Goal: Task Accomplishment & Management: Use online tool/utility

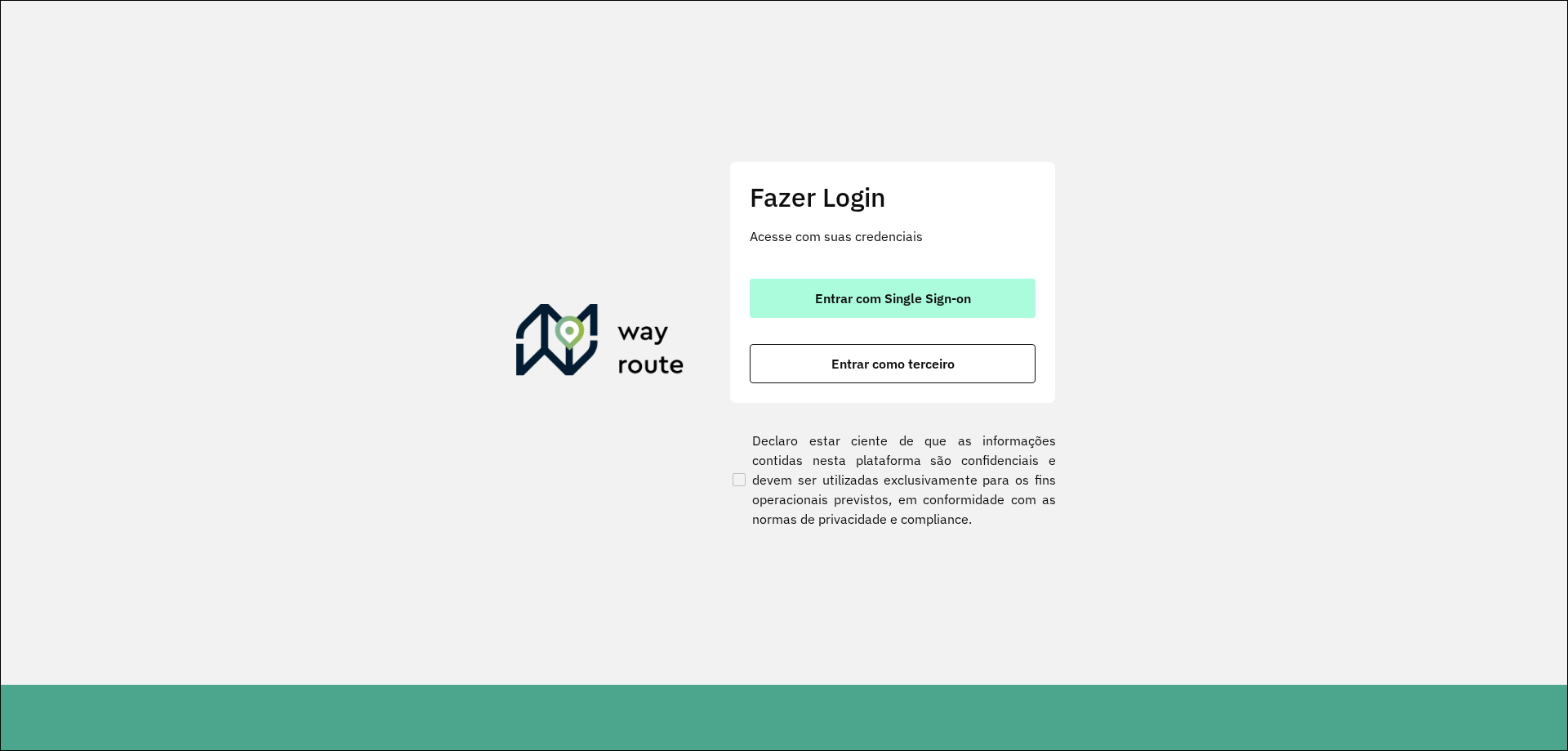
click at [901, 287] on button "Entrar com Single Sign-on" at bounding box center [892, 298] width 286 height 40
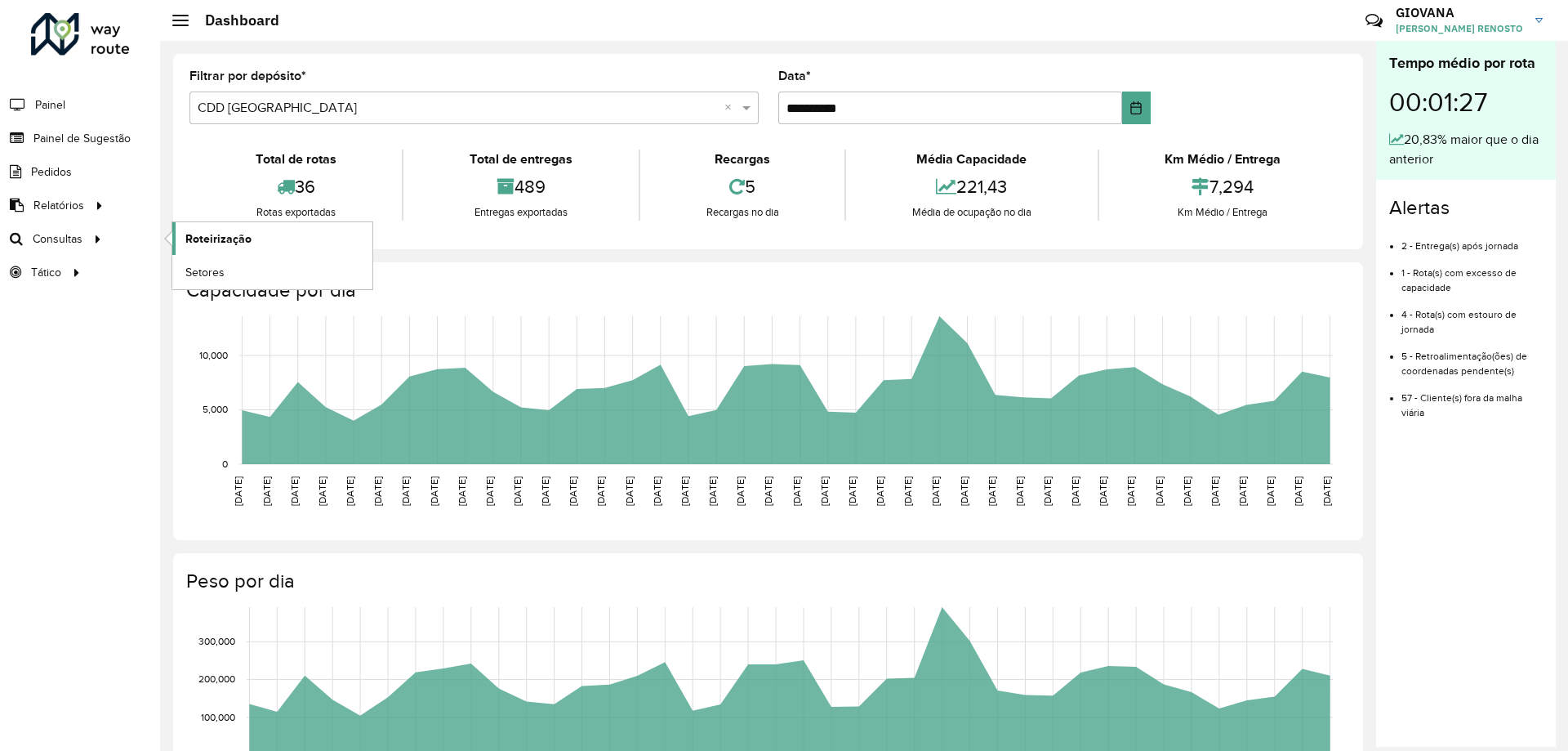
click at [209, 232] on span "Roteirização" at bounding box center [218, 239] width 66 height 17
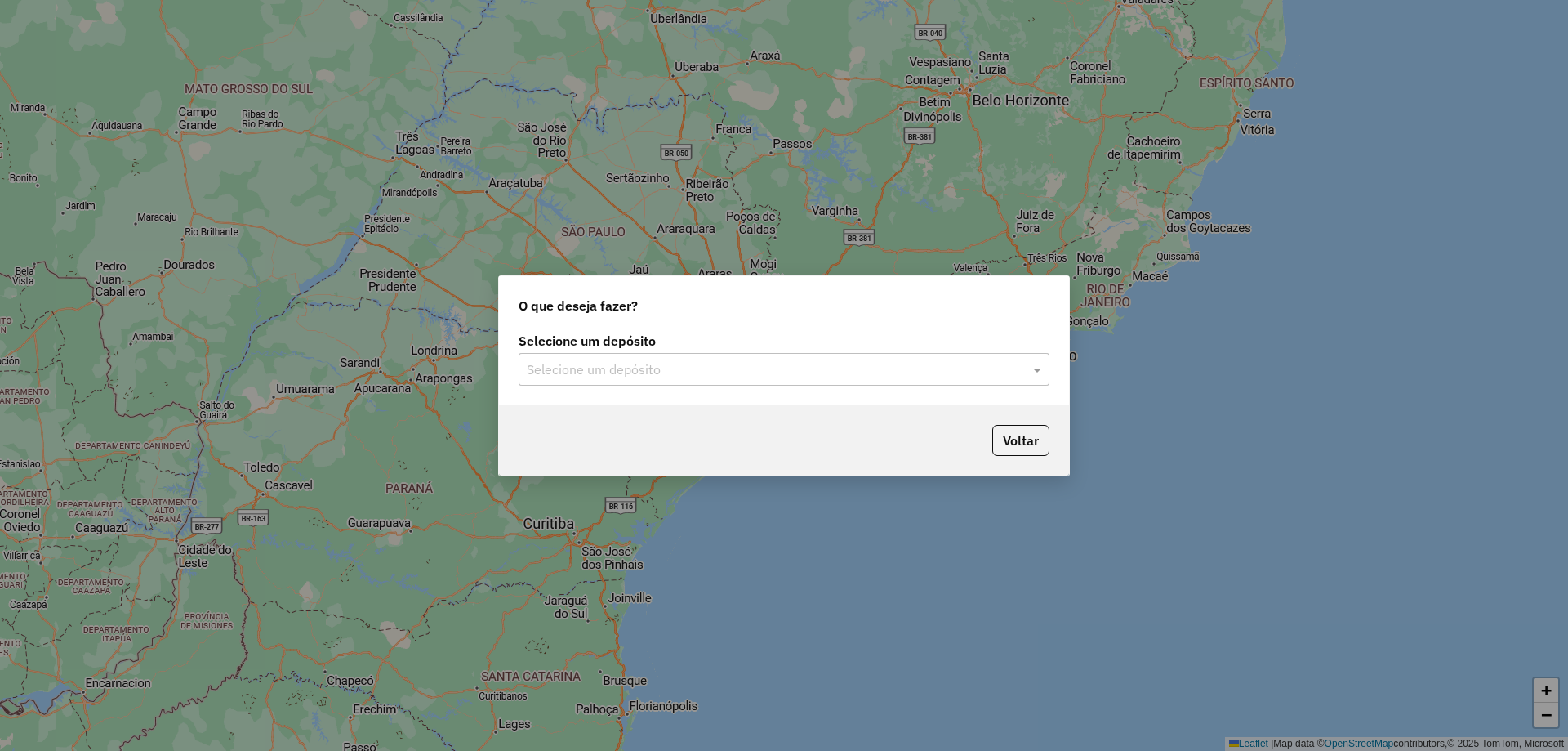
click at [698, 391] on div "Selecione um depósito Selecione um depósito" at bounding box center [784, 367] width 570 height 77
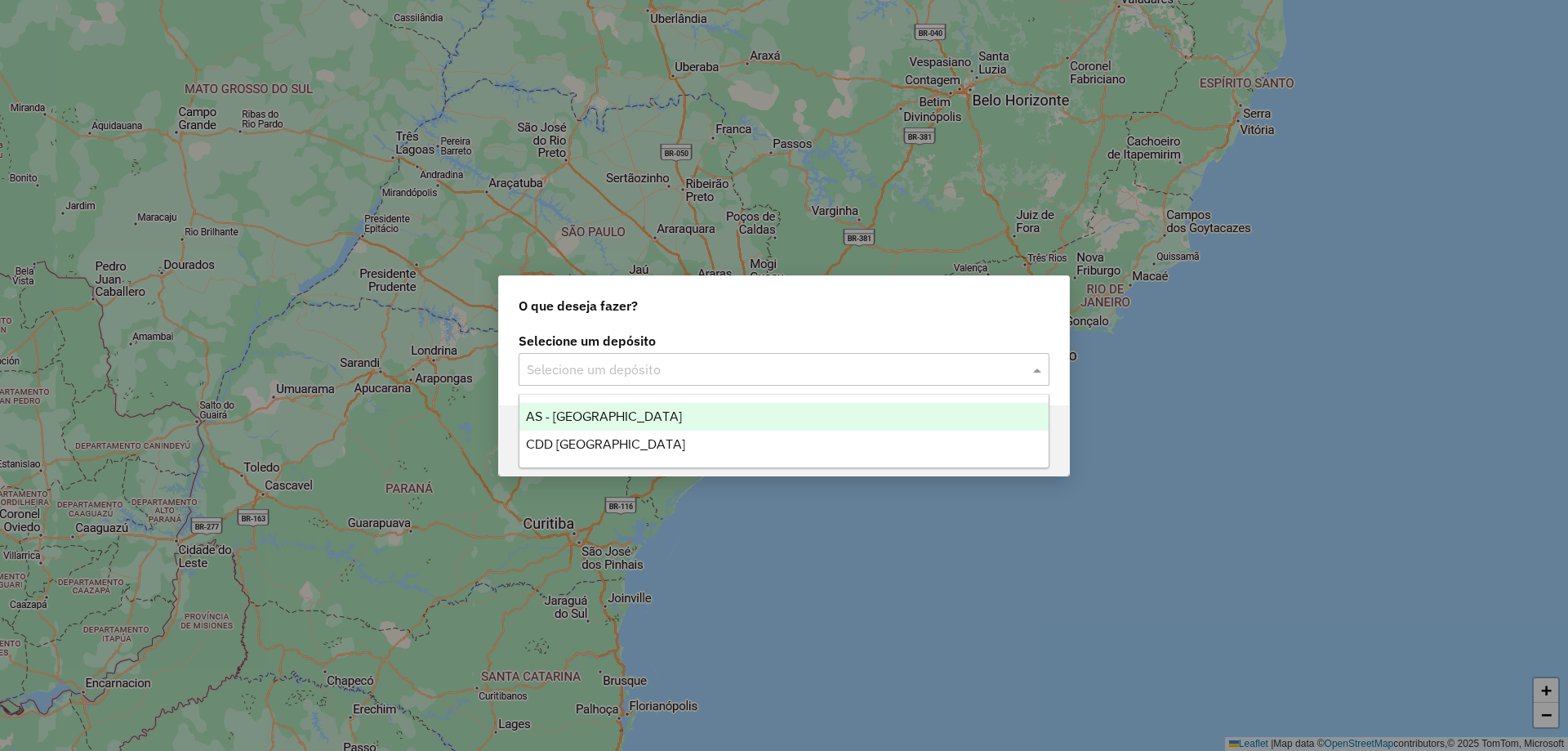
click at [710, 372] on input "text" at bounding box center [768, 370] width 482 height 19
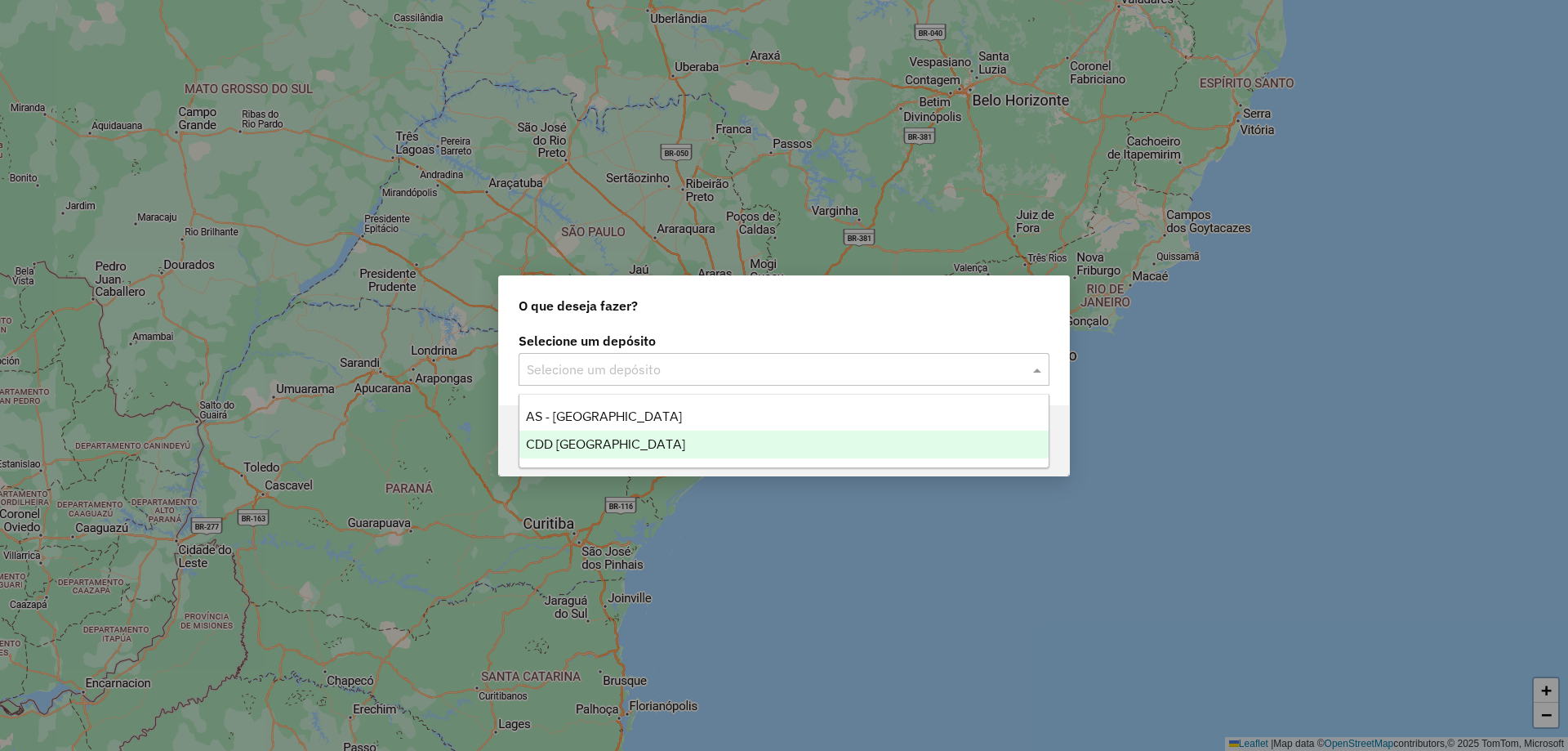
click at [689, 446] on div "CDD [GEOGRAPHIC_DATA]" at bounding box center [784, 444] width 529 height 28
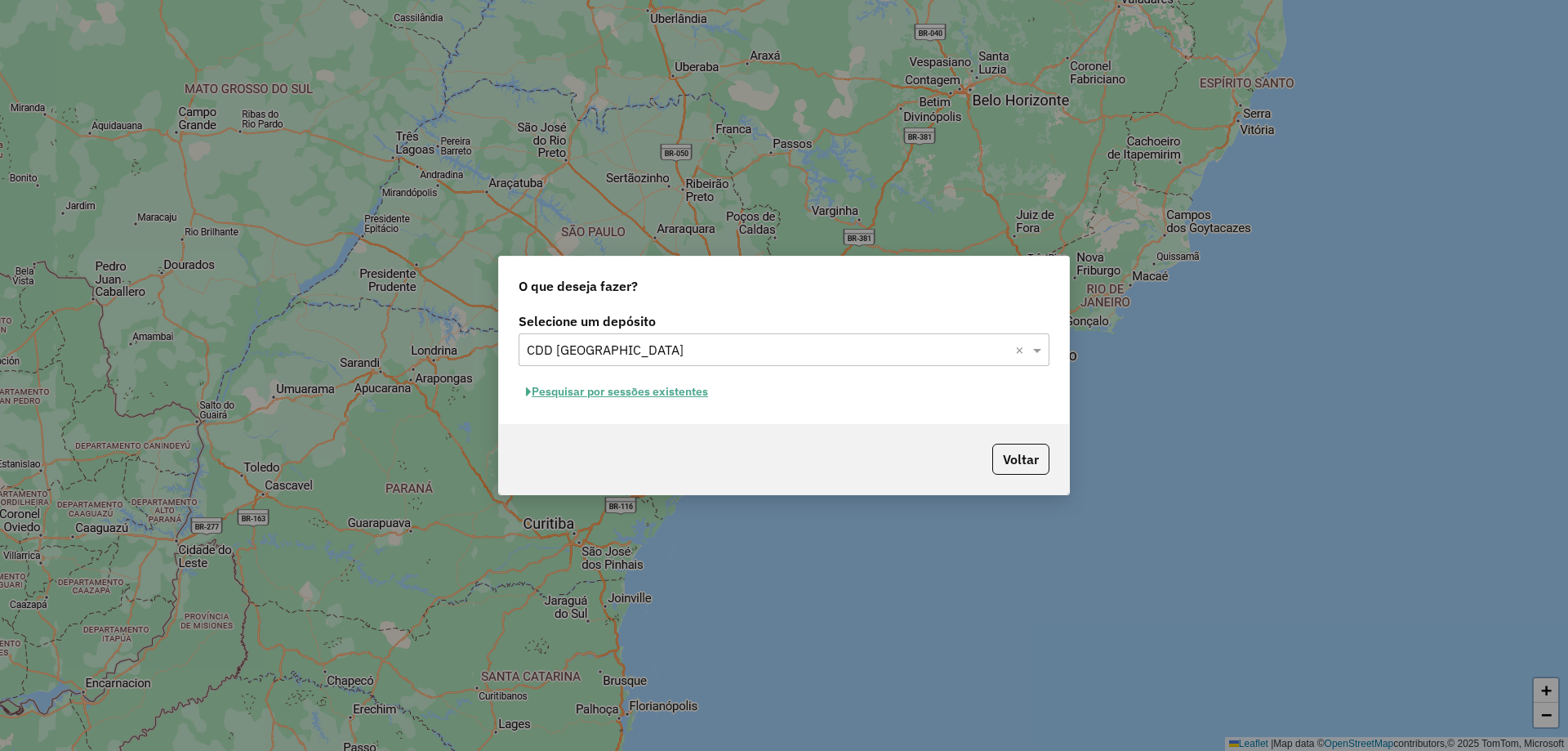
click at [690, 393] on button "Pesquisar por sessões existentes" at bounding box center [617, 391] width 197 height 25
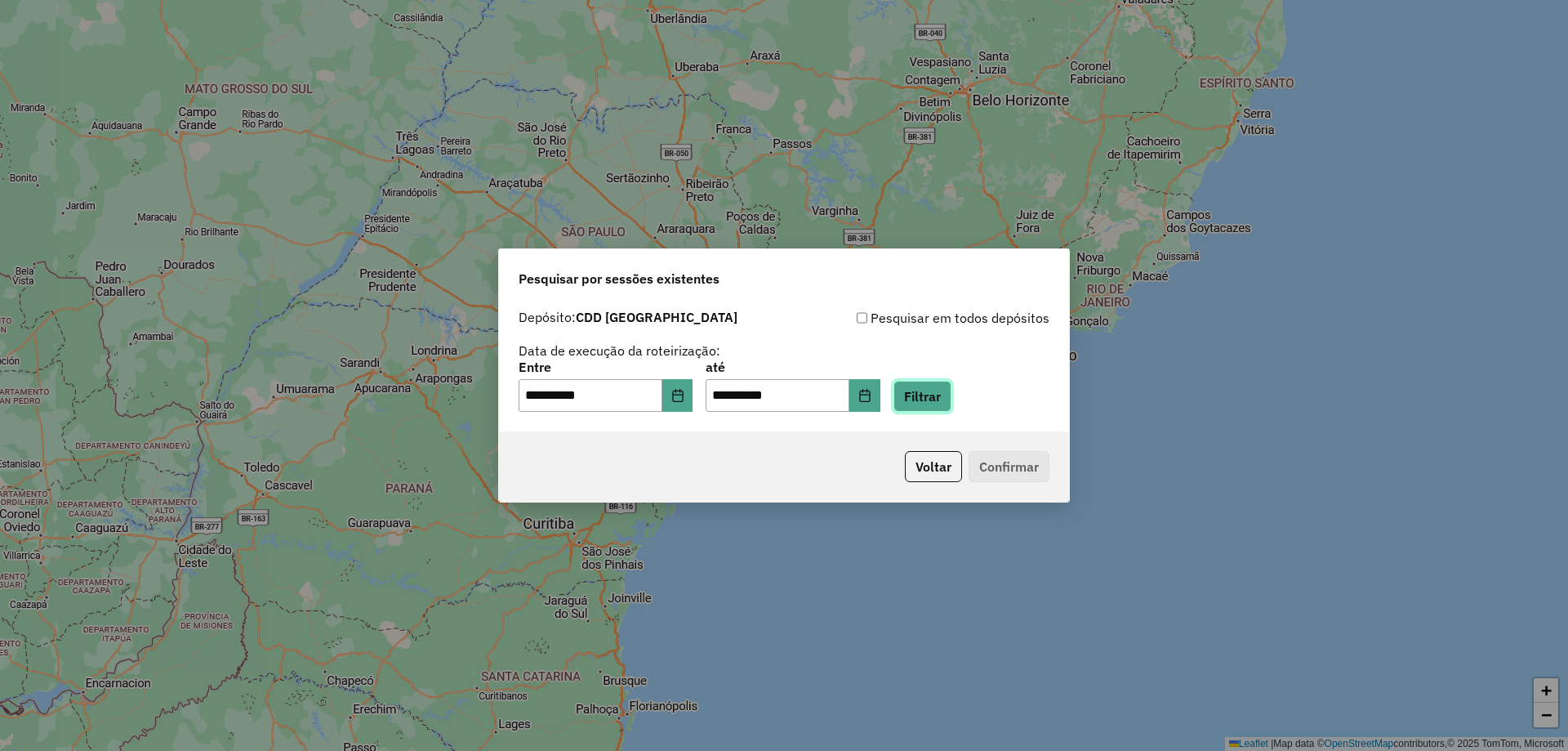
click at [951, 391] on button "Filtrar" at bounding box center [922, 396] width 58 height 31
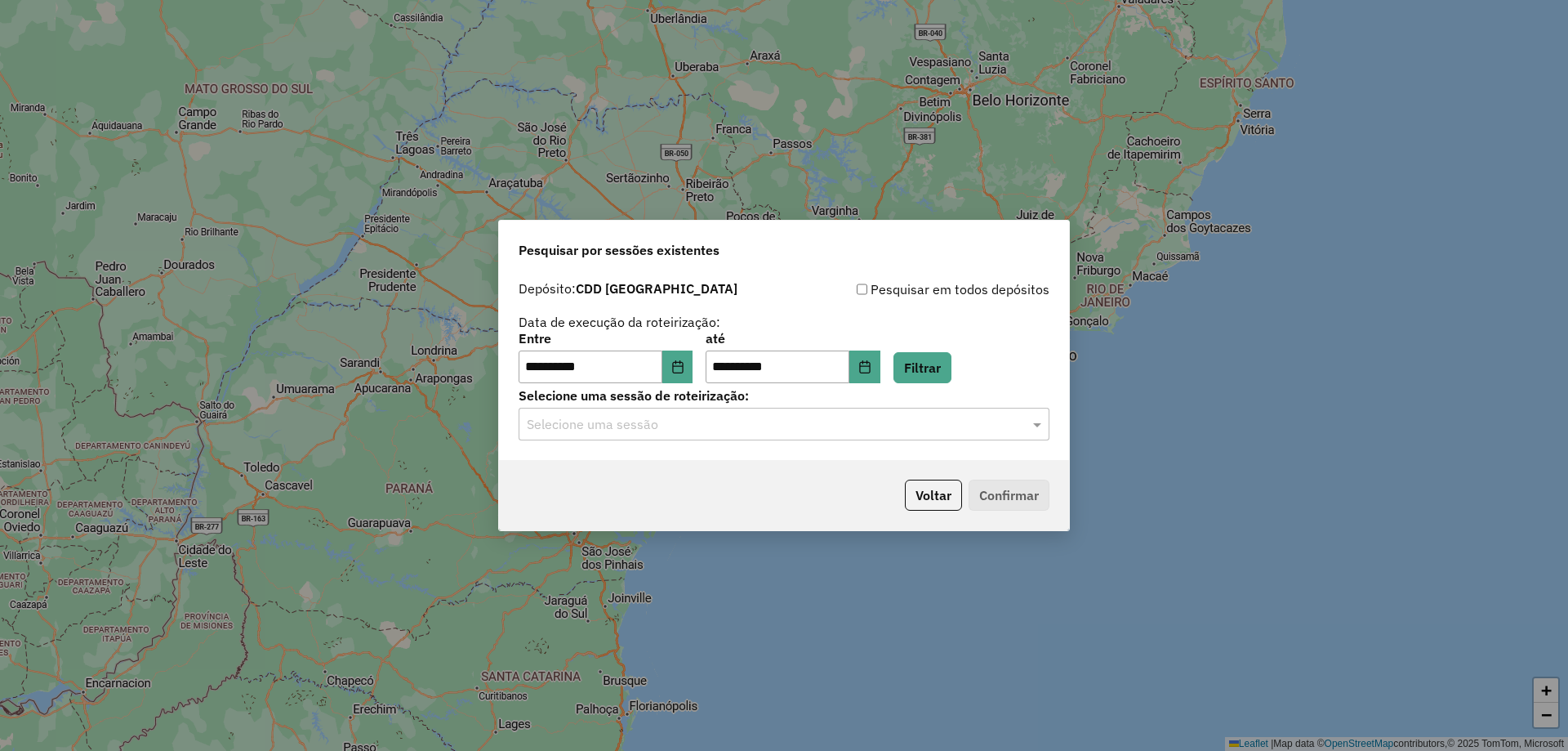
click at [892, 438] on div "Selecione uma sessão" at bounding box center [784, 424] width 531 height 33
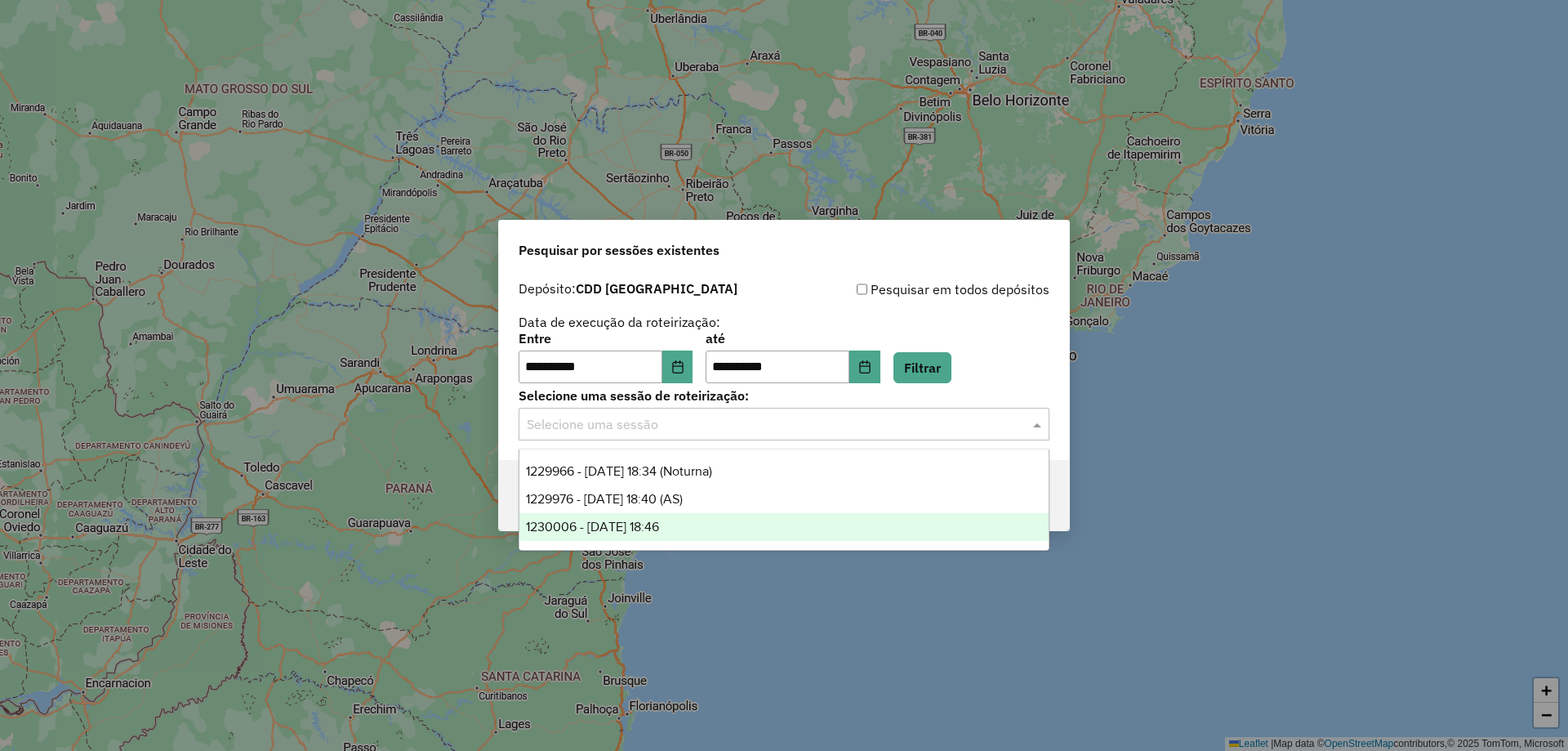
click at [711, 538] on div "1230006 - 15/08/2025 18:46" at bounding box center [784, 526] width 529 height 28
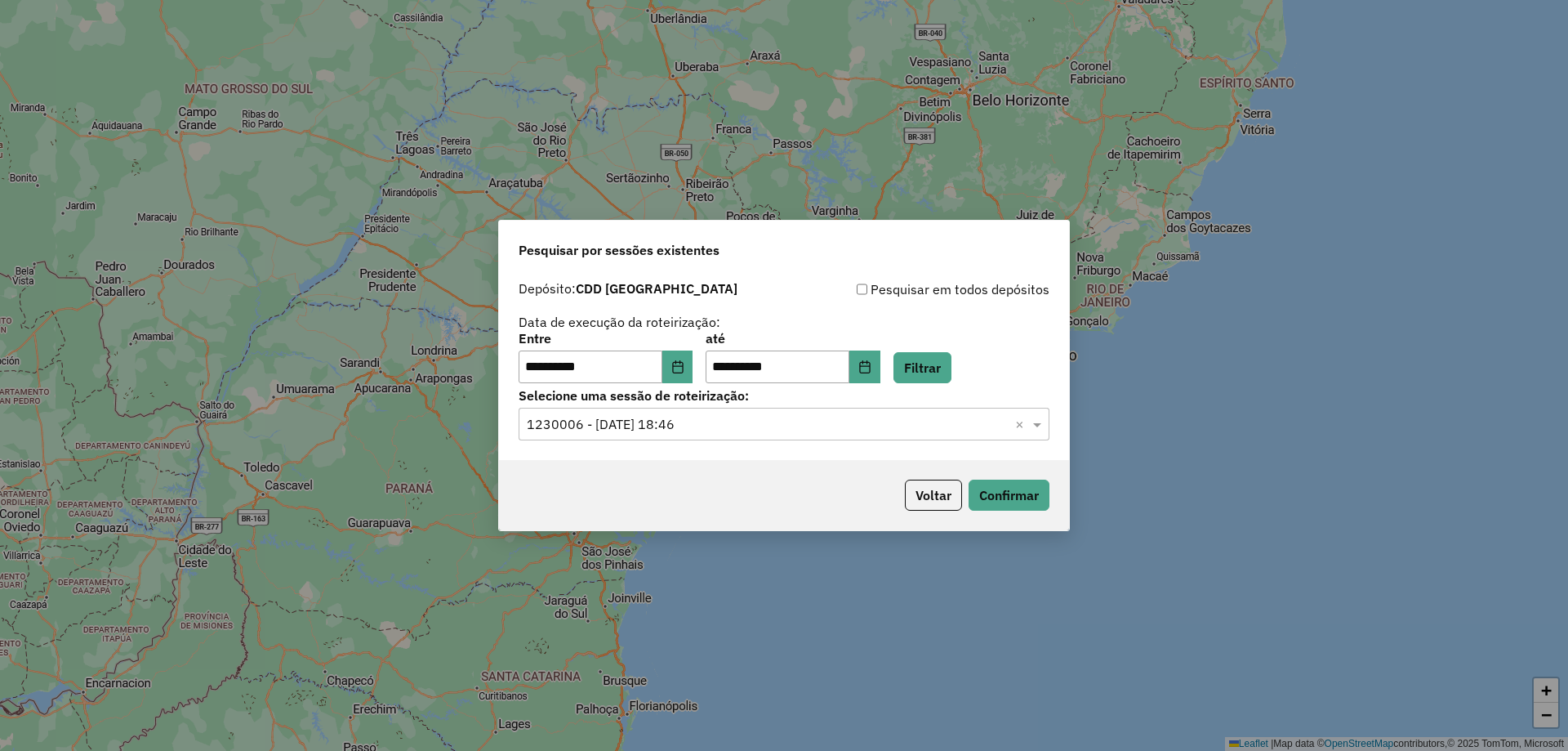
click at [1050, 498] on div "Voltar Confirmar" at bounding box center [784, 495] width 570 height 70
click at [969, 504] on button "Confirmar" at bounding box center [1009, 495] width 81 height 31
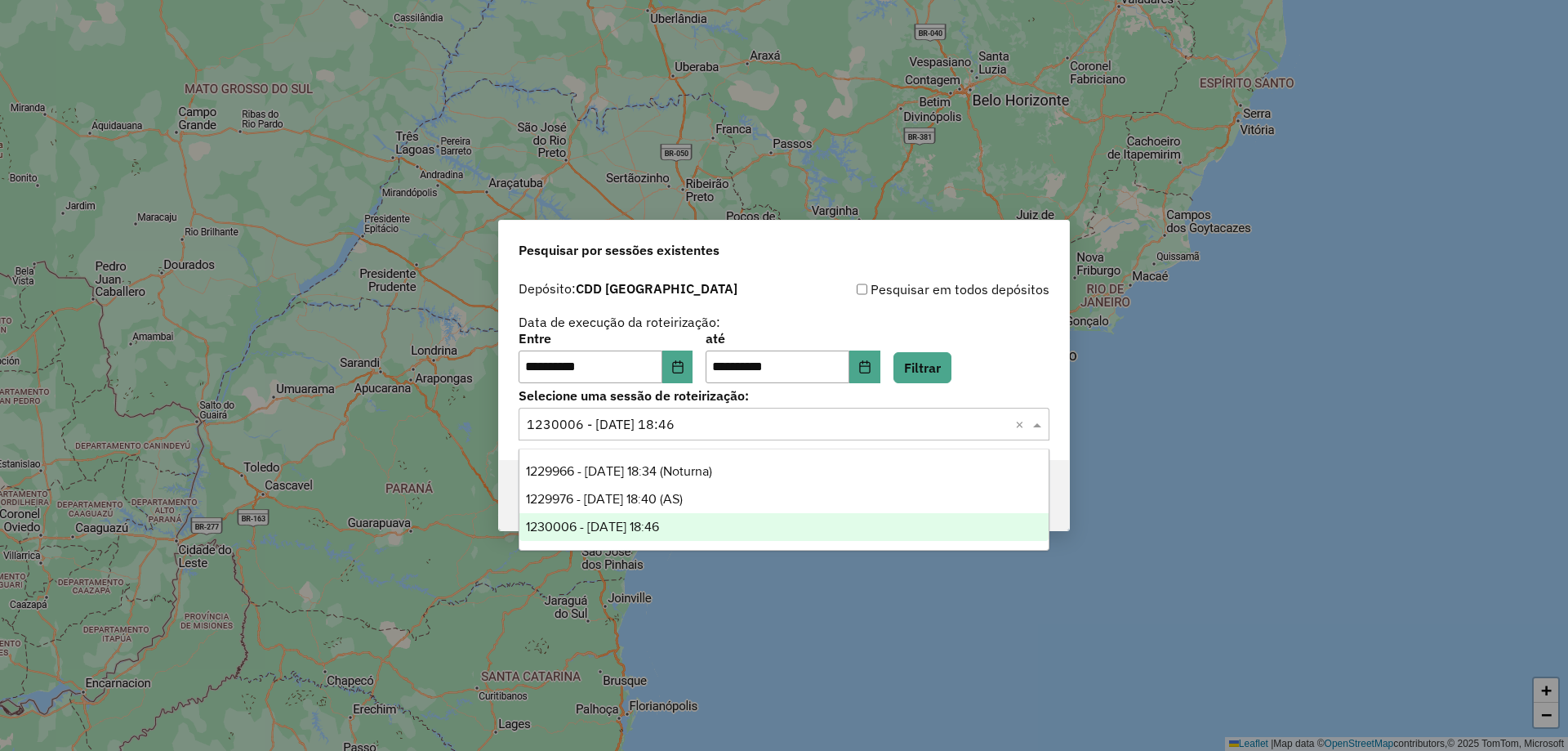
click at [735, 431] on input "text" at bounding box center [768, 424] width 482 height 19
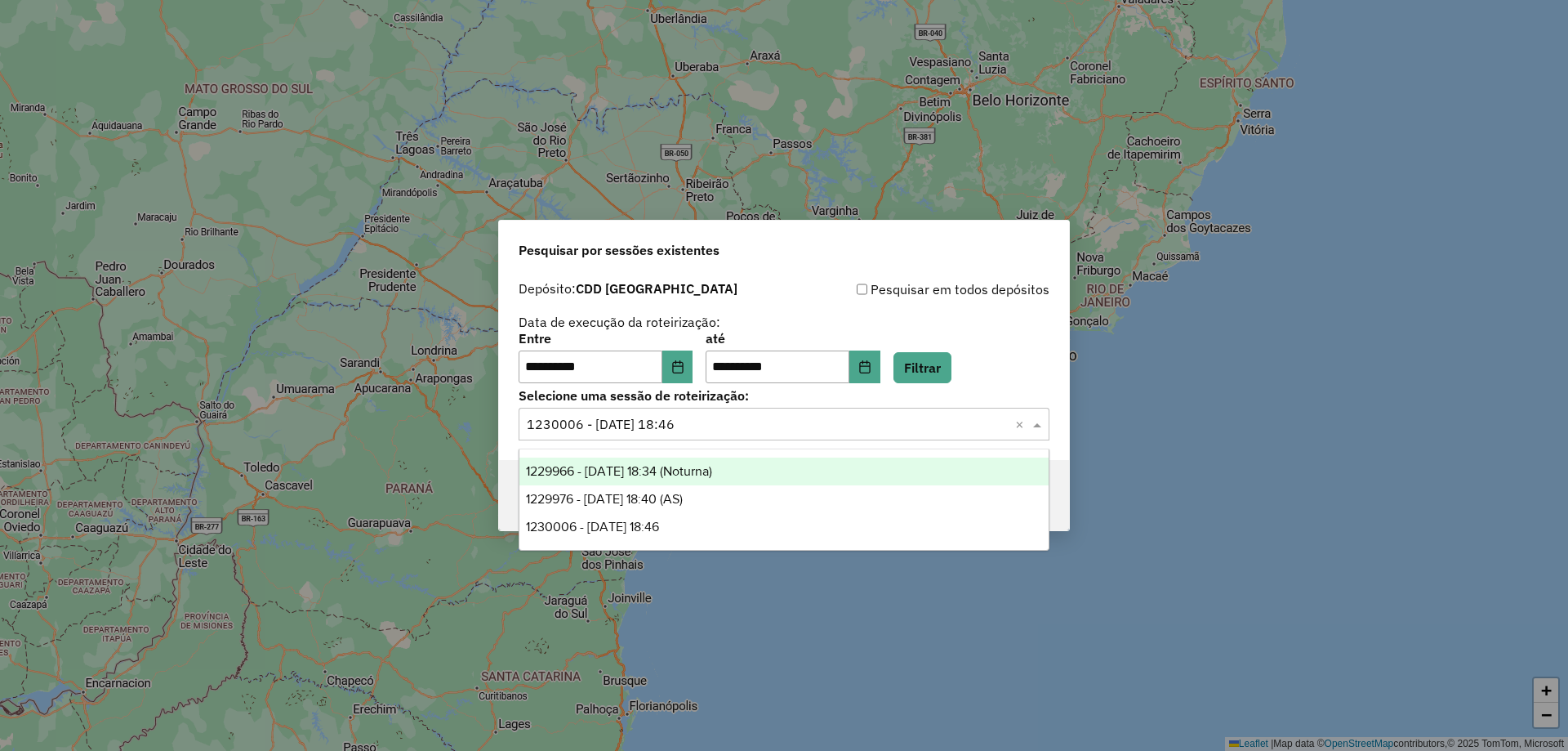
click at [712, 475] on span "1229966 - 15/08/2025 18:34 (Noturna)" at bounding box center [619, 470] width 186 height 13
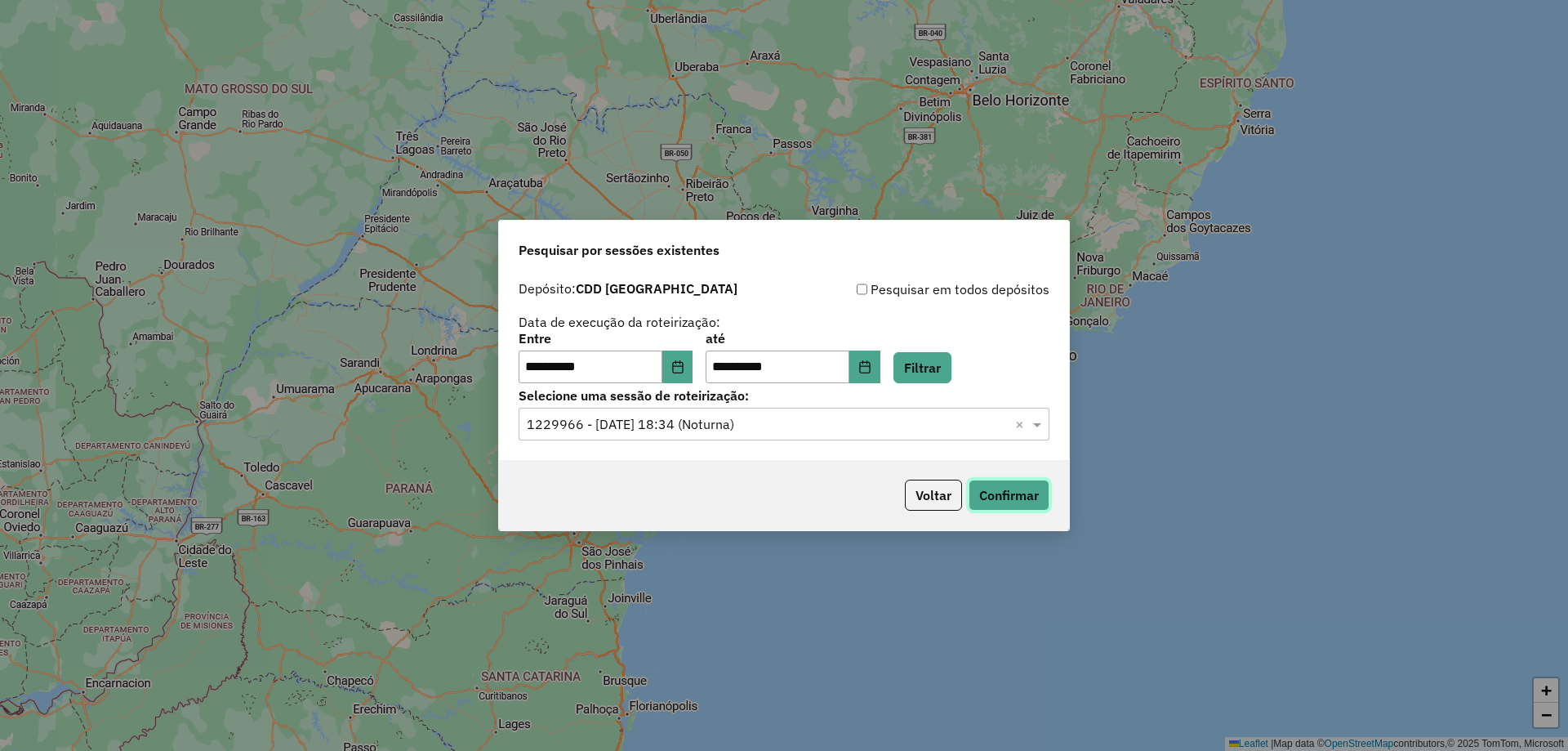
click at [1031, 486] on button "Confirmar" at bounding box center [1009, 495] width 81 height 31
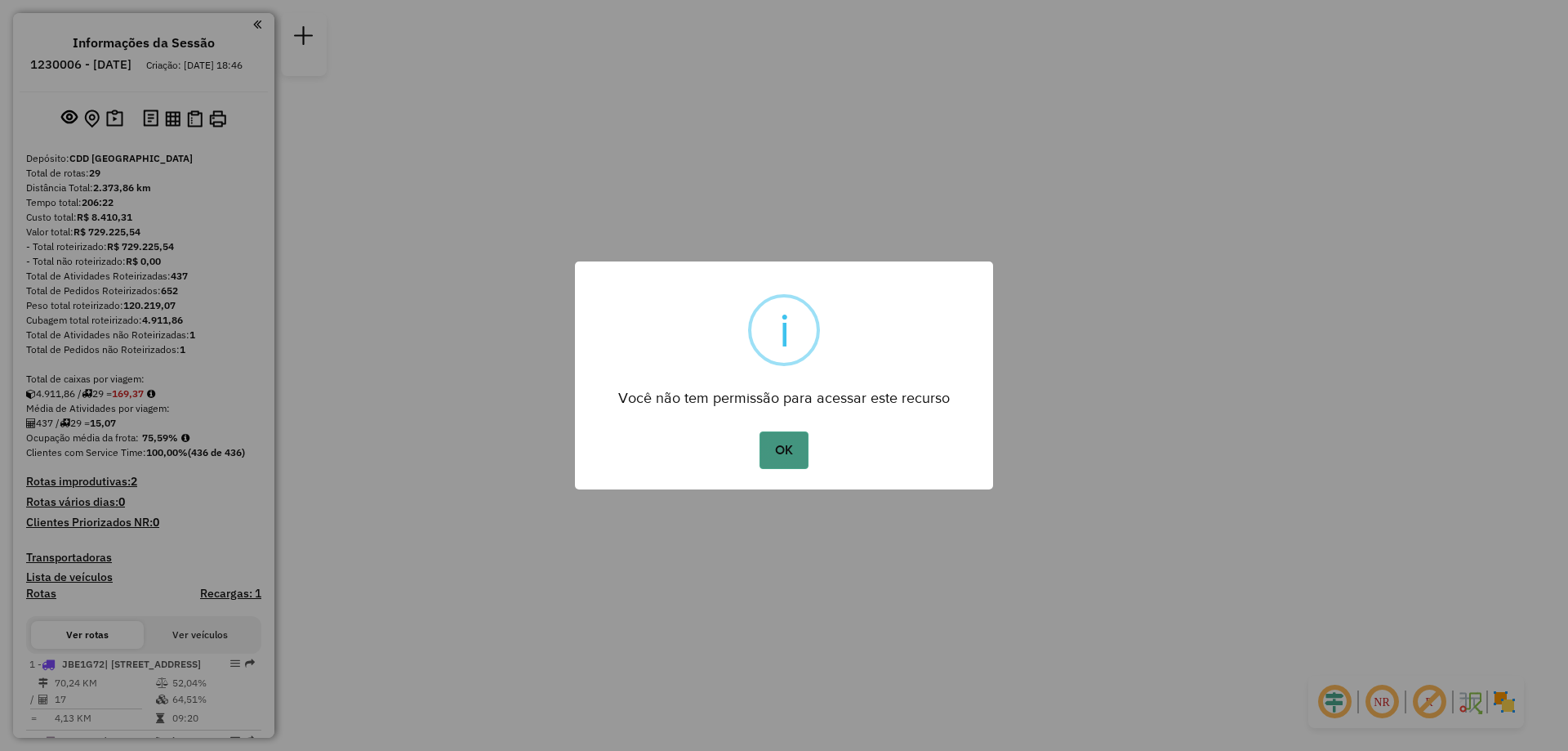
click at [804, 431] on button "OK" at bounding box center [784, 449] width 48 height 38
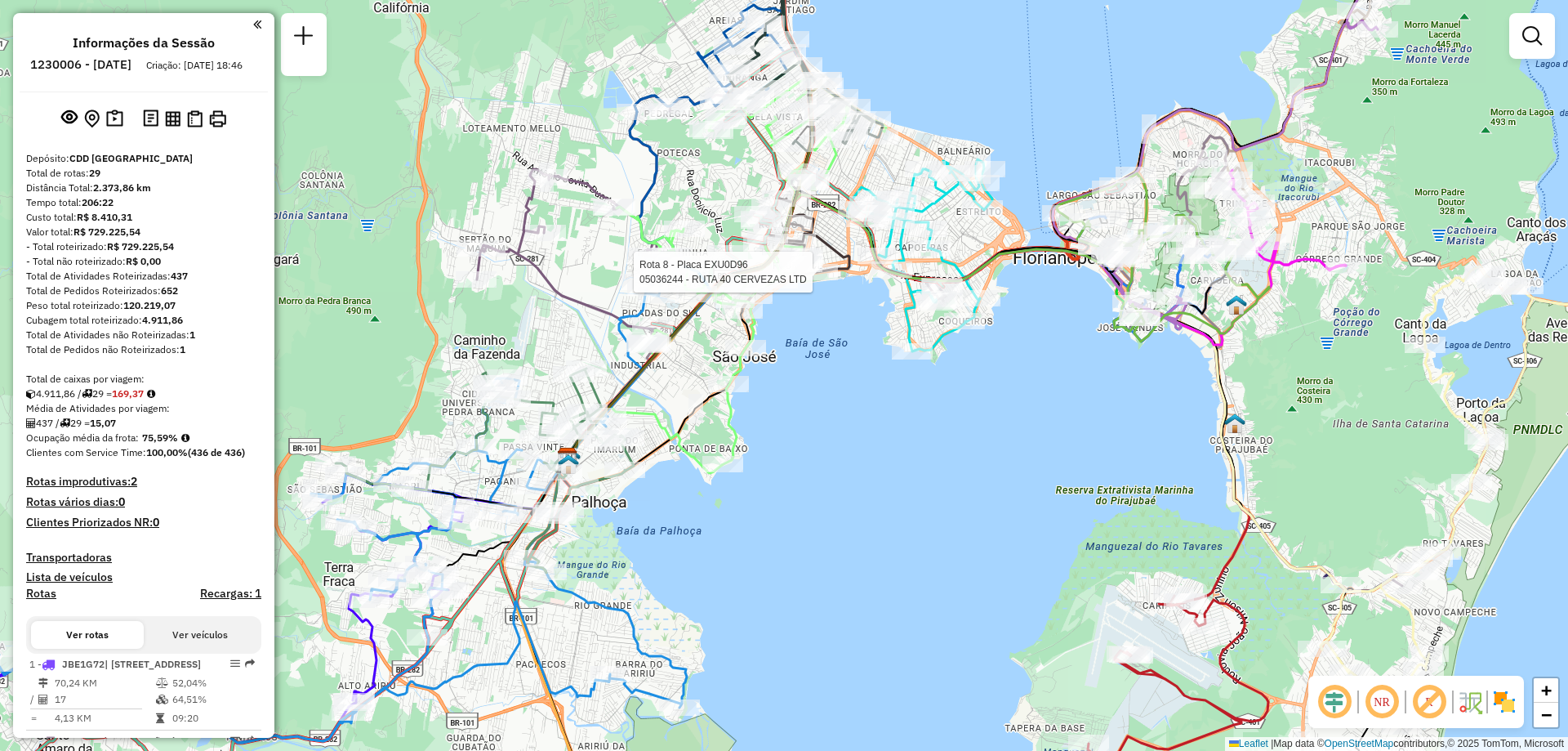
select select "**********"
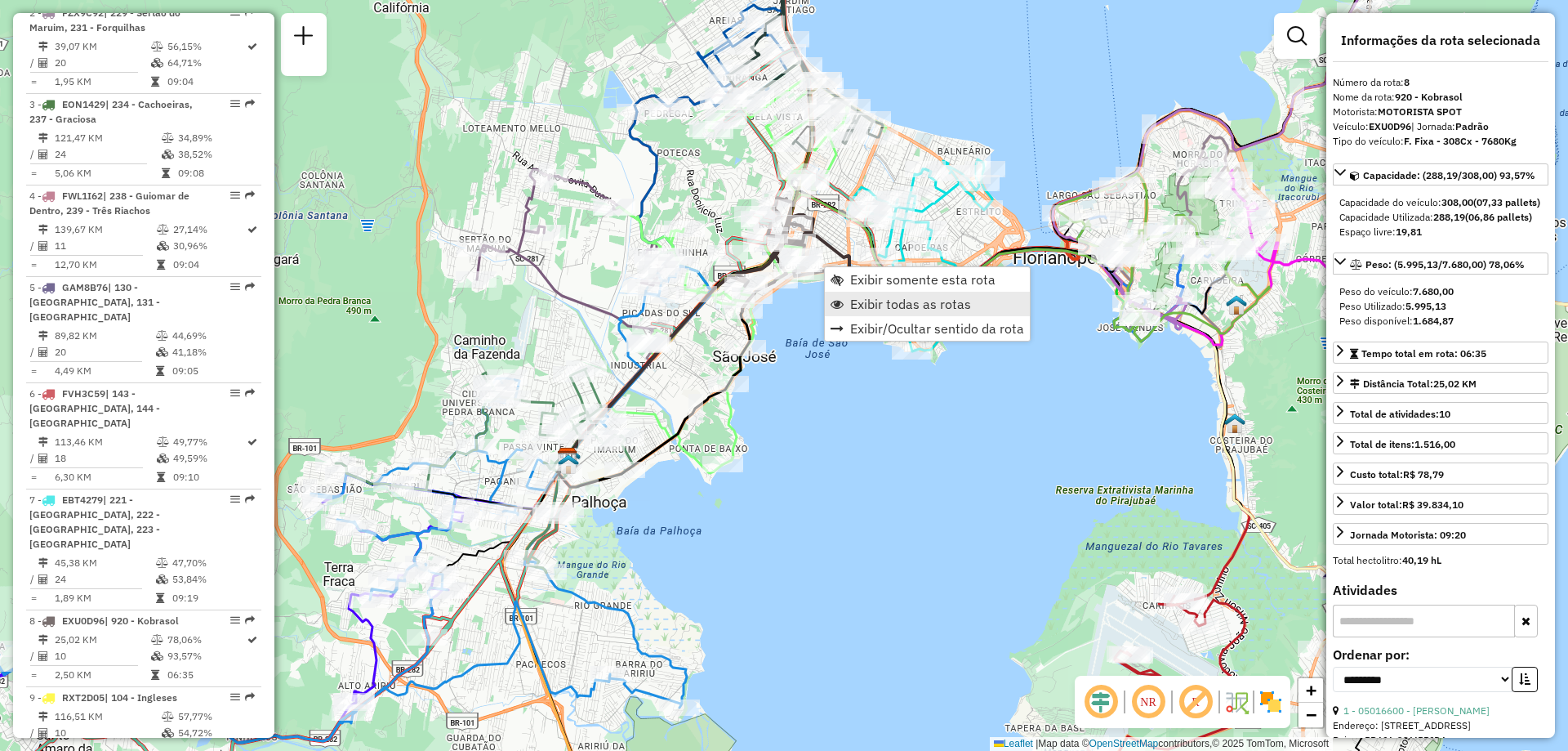
scroll to position [1325, 0]
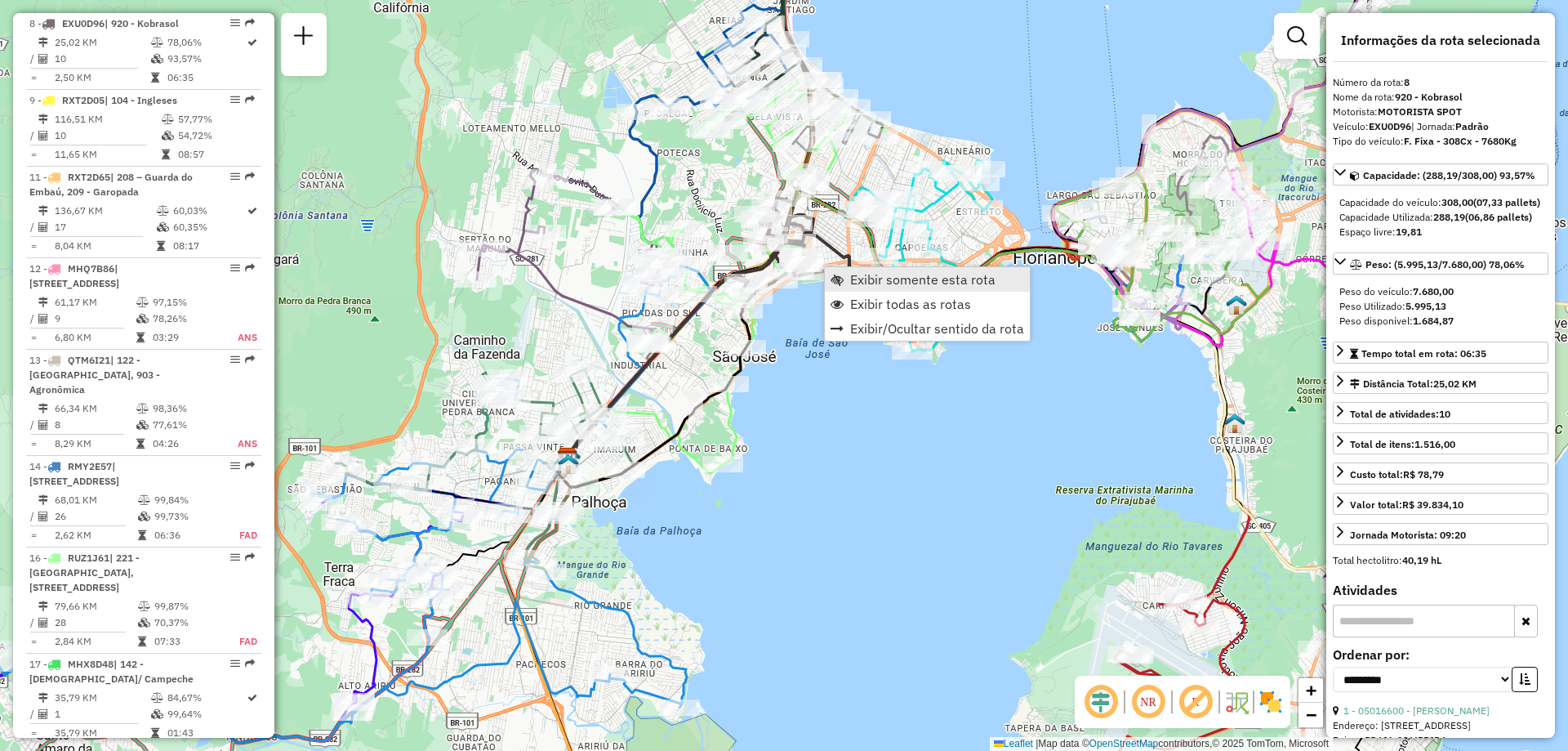
click at [930, 287] on link "Exibir somente esta rota" at bounding box center [927, 279] width 205 height 24
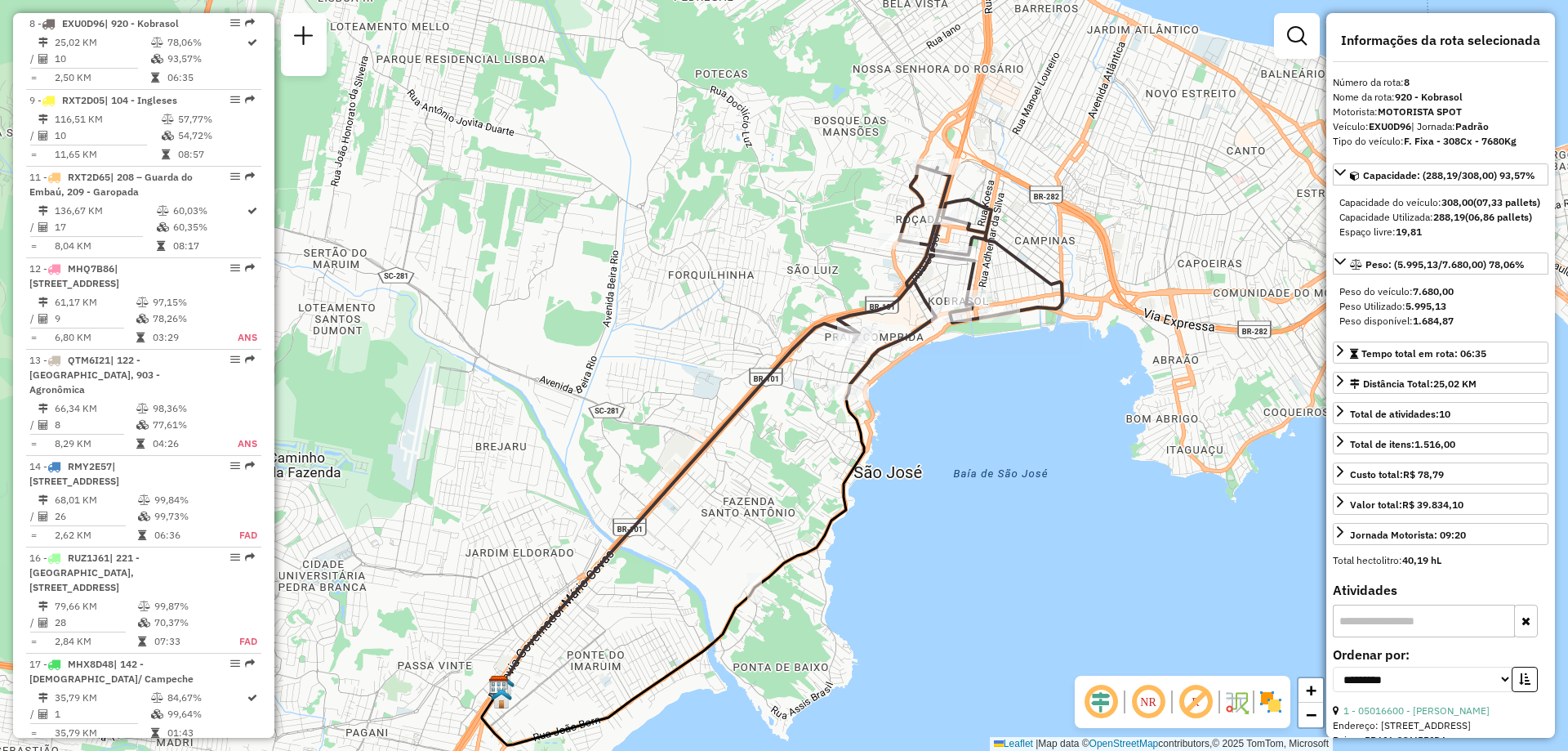
drag, startPoint x: 980, startPoint y: 266, endPoint x: 970, endPoint y: 335, distance: 69.7
click at [970, 335] on div "Janela de atendimento Grade de atendimento Capacidade Transportadoras Veículos …" at bounding box center [784, 375] width 1568 height 751
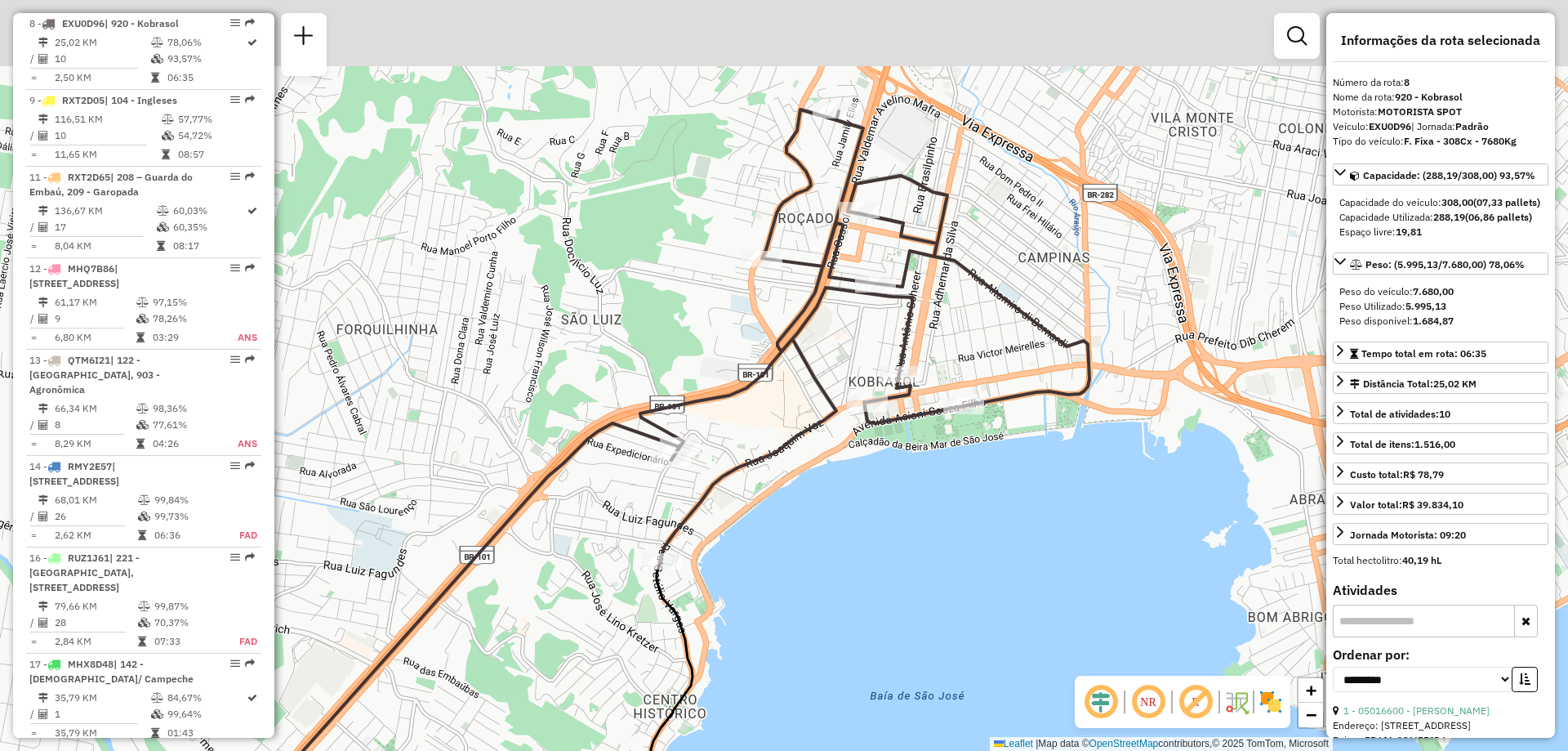
drag, startPoint x: 1037, startPoint y: 351, endPoint x: 1051, endPoint y: 471, distance: 120.8
click at [1051, 471] on div "Janela de atendimento Grade de atendimento Capacidade Transportadoras Veículos …" at bounding box center [784, 375] width 1568 height 751
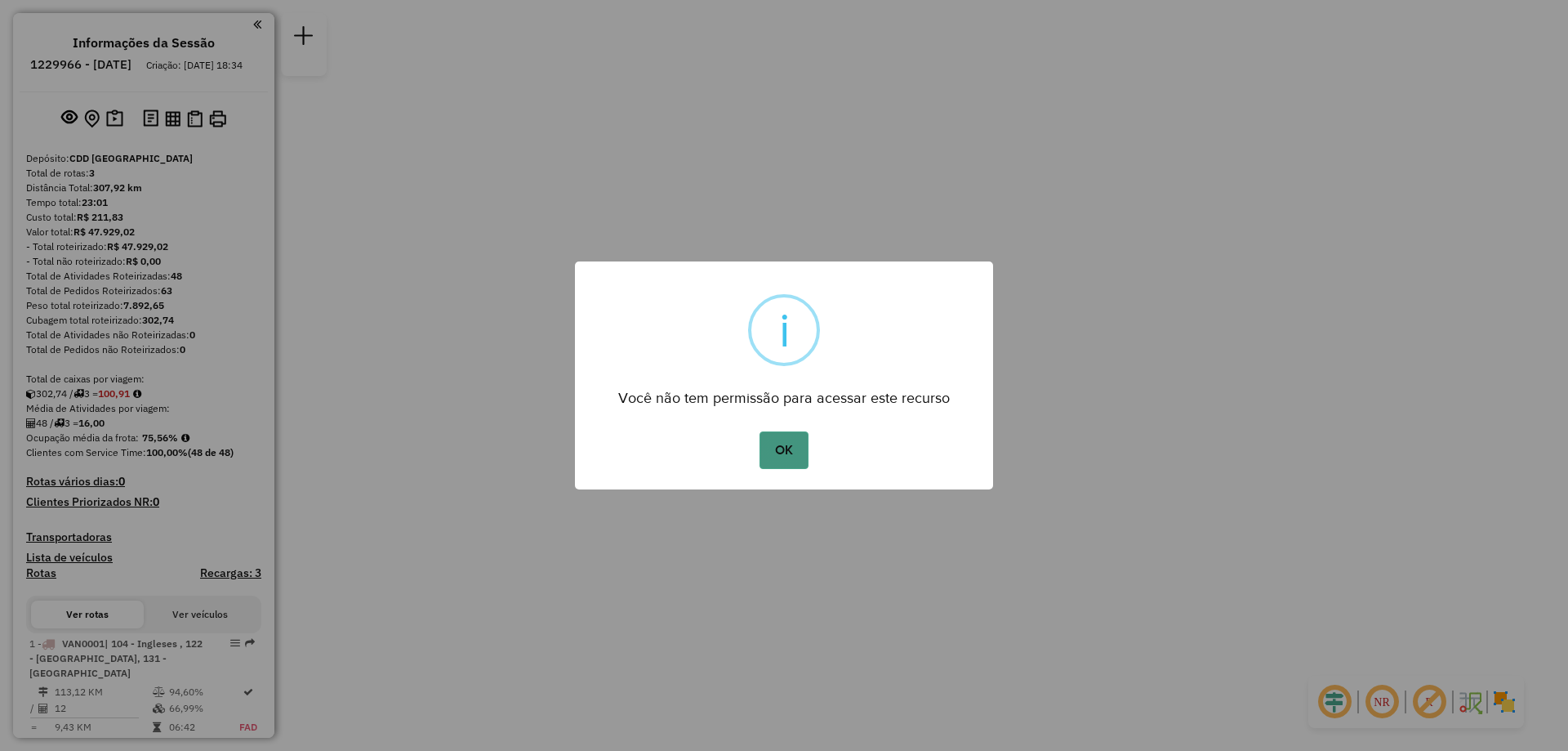
click at [780, 460] on button "OK" at bounding box center [784, 449] width 48 height 38
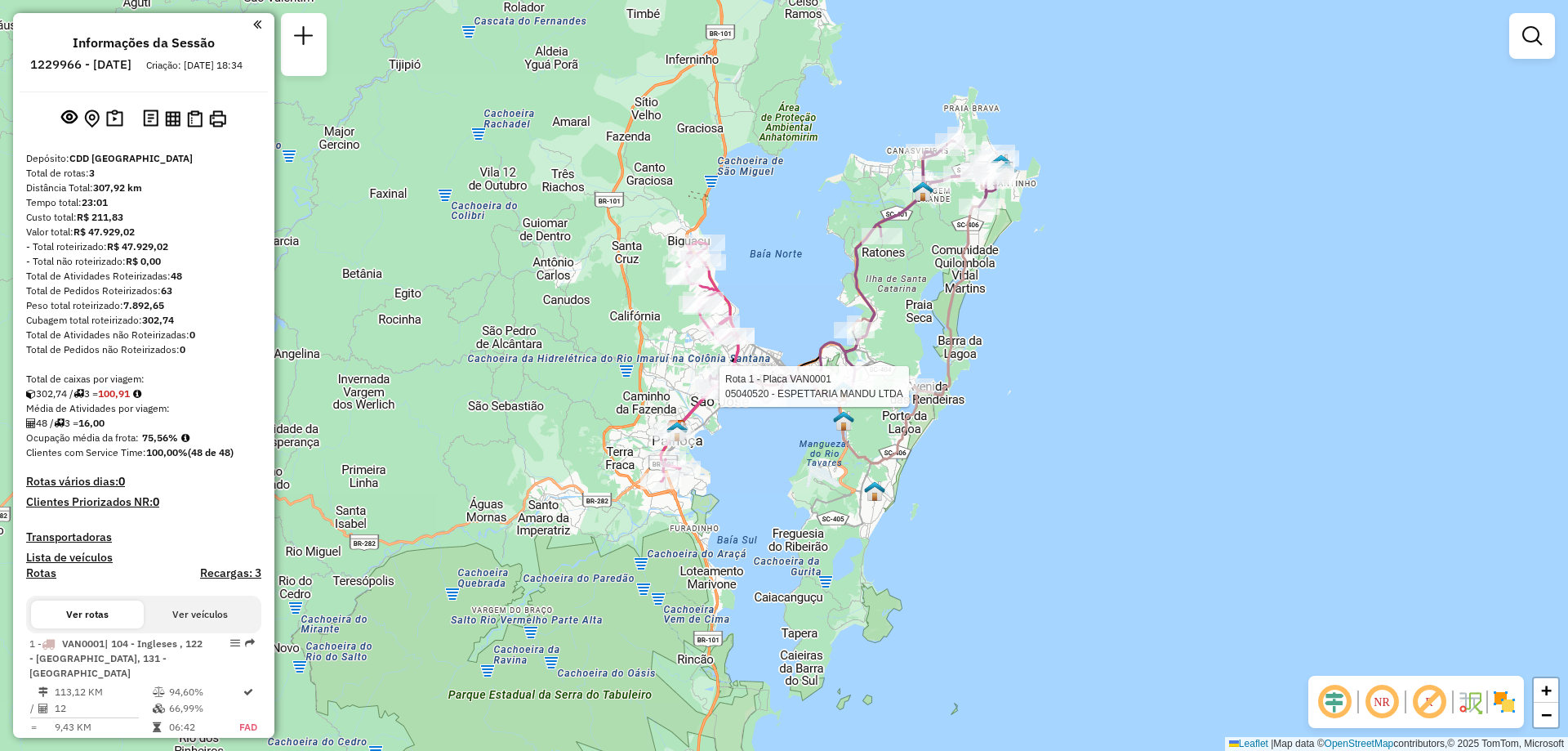
select select "**********"
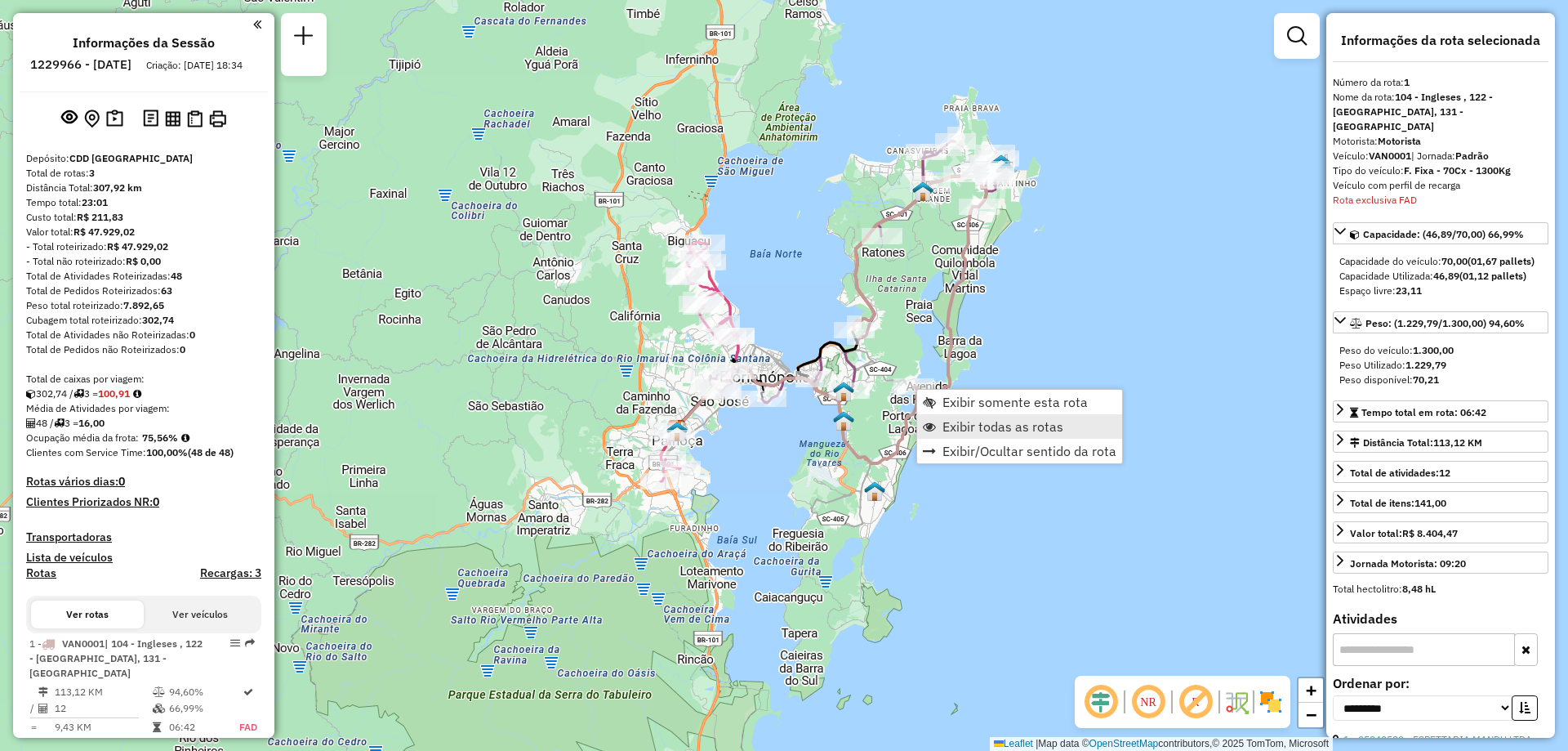
scroll to position [301, 0]
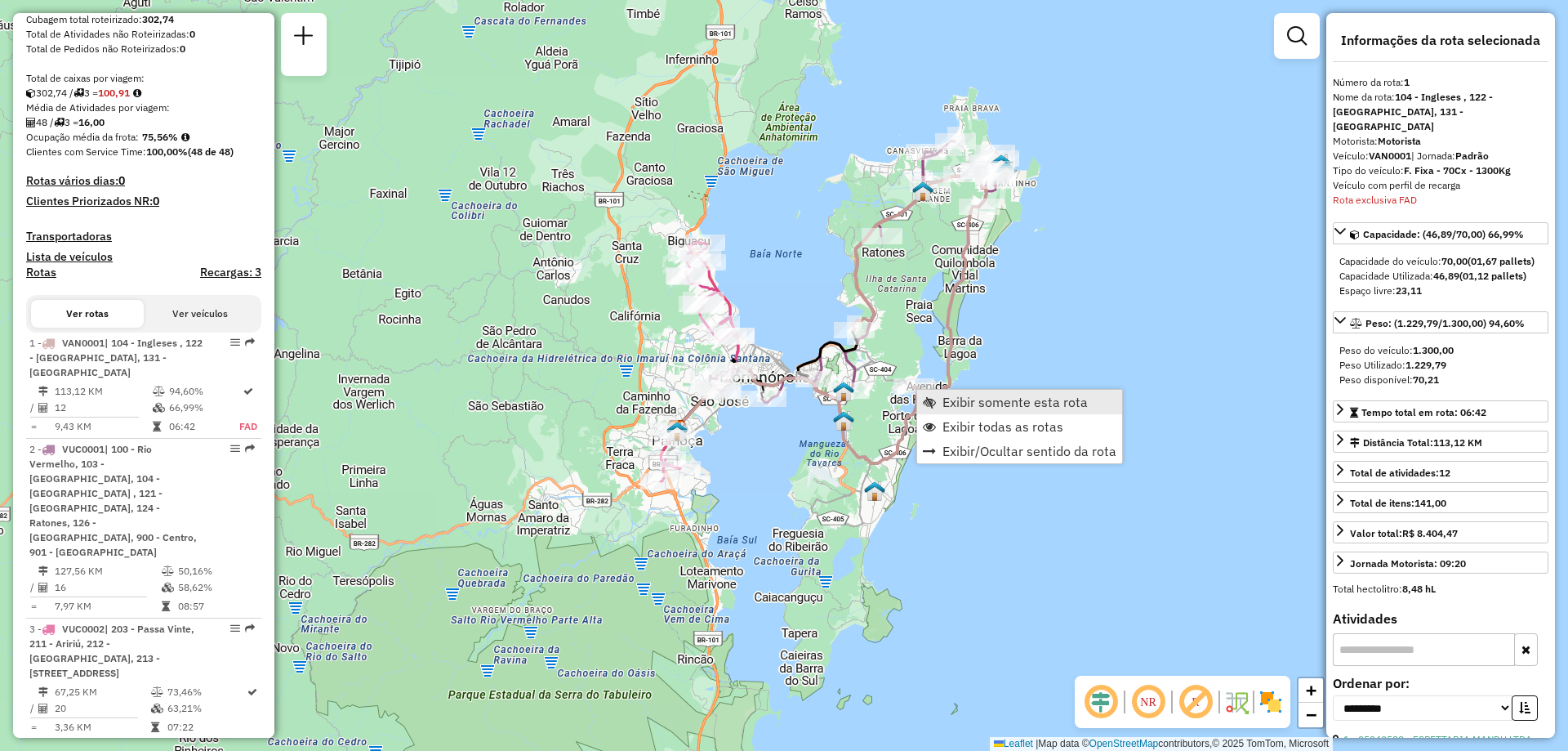
click at [1022, 402] on span "Exibir somente esta rota" at bounding box center [1015, 402] width 146 height 13
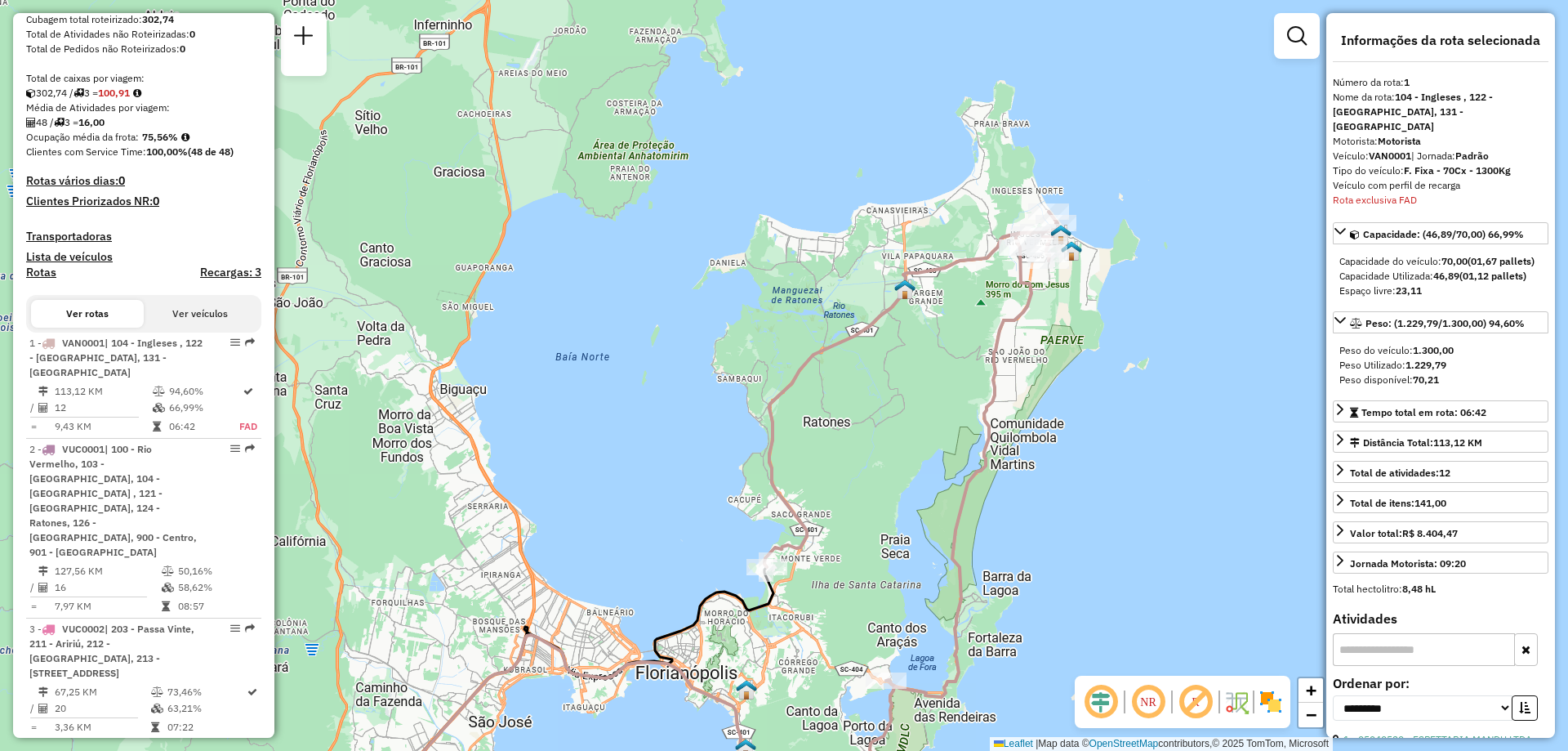
drag, startPoint x: 1124, startPoint y: 329, endPoint x: 1073, endPoint y: 475, distance: 154.7
click at [1073, 475] on div "Janela de atendimento Grade de atendimento Capacidade Transportadoras Veículos …" at bounding box center [784, 375] width 1568 height 751
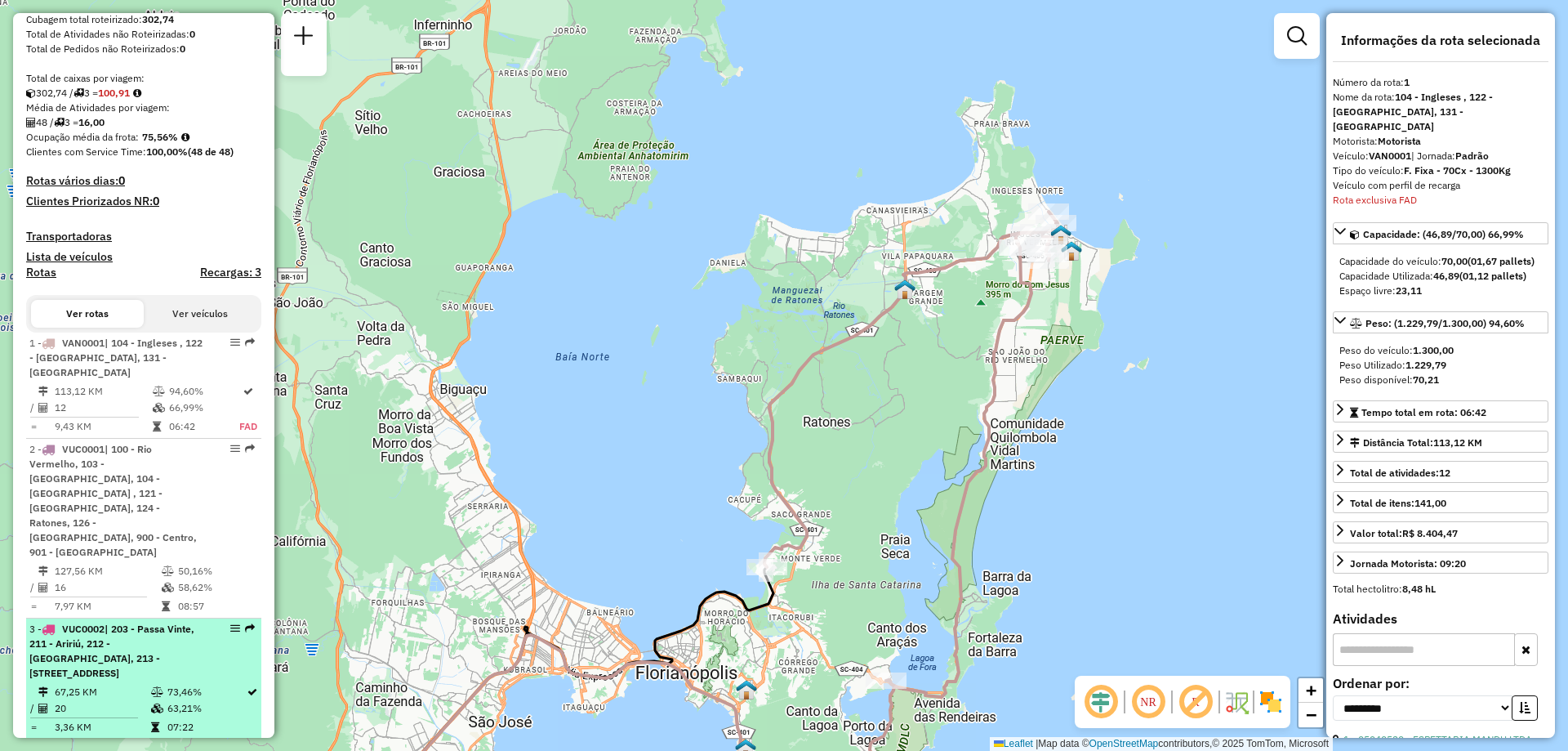
drag, startPoint x: 185, startPoint y: 675, endPoint x: 221, endPoint y: 672, distance: 36.1
click at [185, 700] on td "63,21%" at bounding box center [206, 708] width 79 height 16
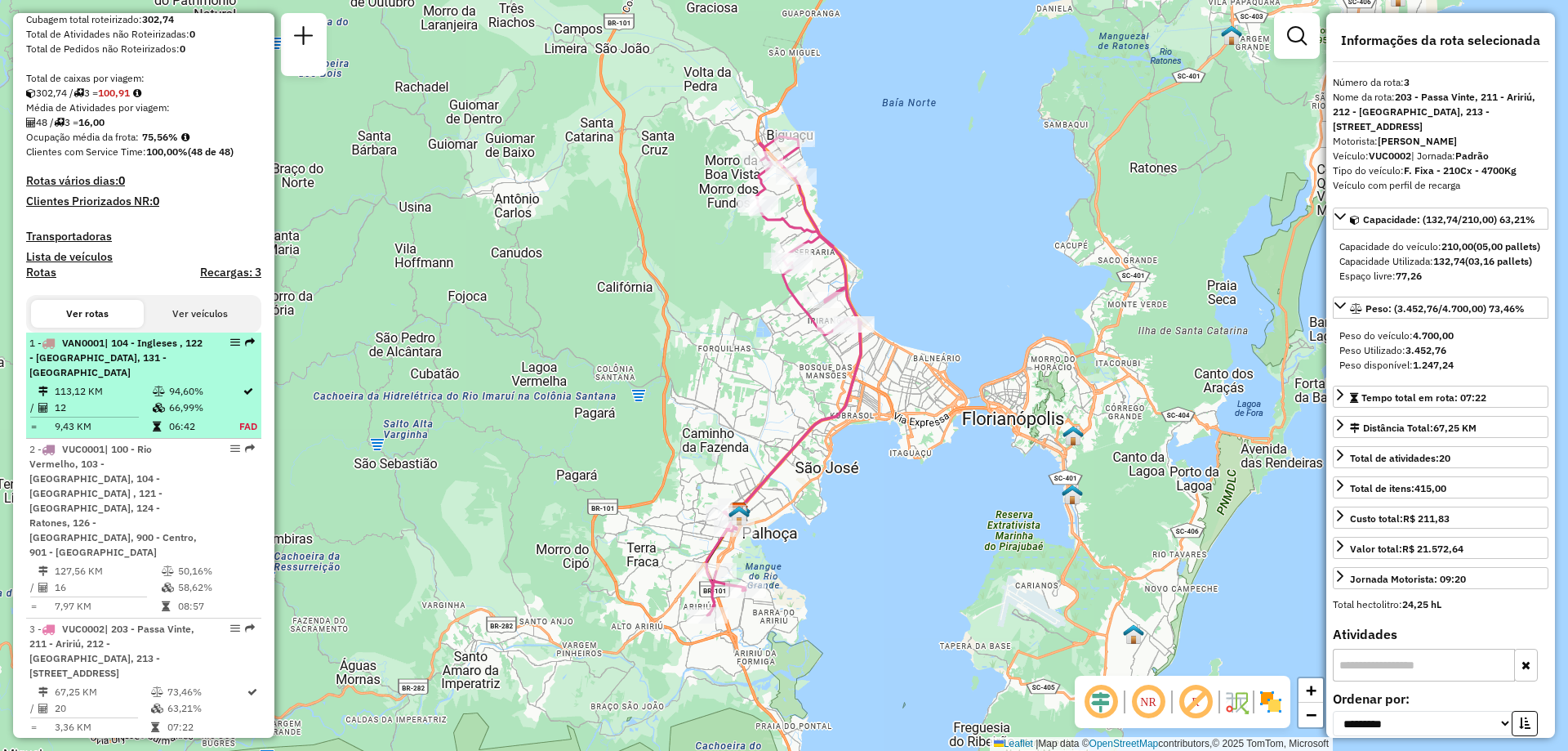
click at [137, 416] on td "12" at bounding box center [103, 407] width 98 height 16
